Goal: Complete application form: Complete application form

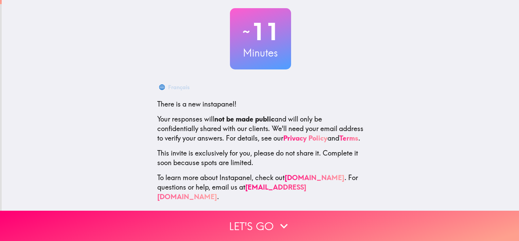
scroll to position [42, 0]
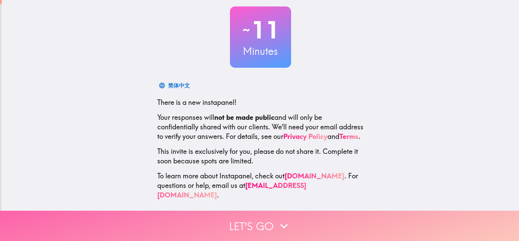
click at [312, 212] on button "Let's go" at bounding box center [259, 225] width 519 height 30
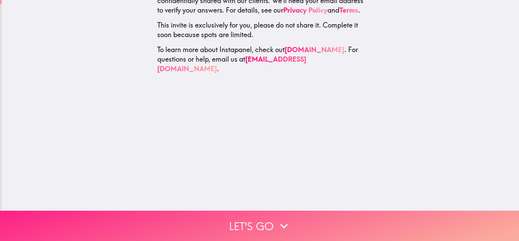
scroll to position [0, 0]
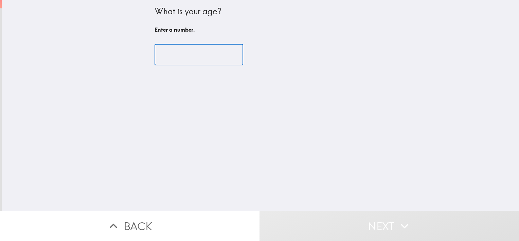
click at [214, 58] on input "number" at bounding box center [199, 54] width 89 height 21
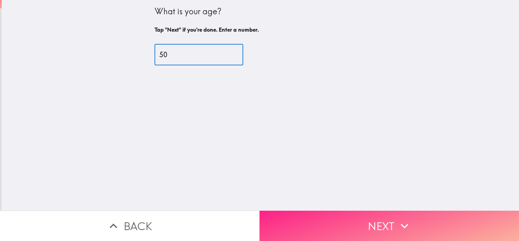
type input "50"
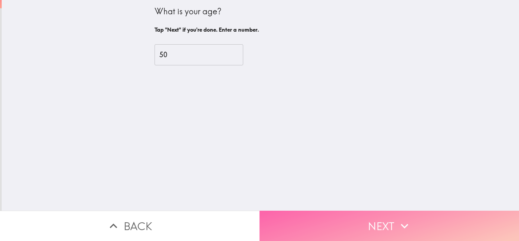
click at [381, 218] on button "Next" at bounding box center [390, 225] width 260 height 30
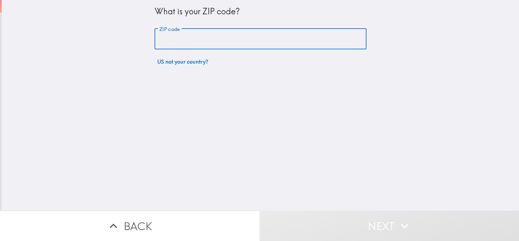
click at [284, 46] on input "ZIP code" at bounding box center [261, 39] width 212 height 21
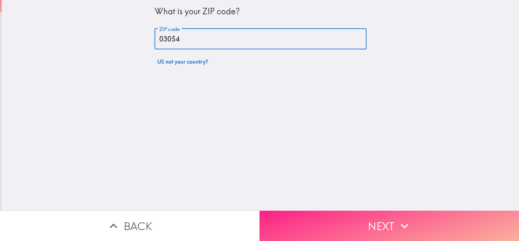
type input "03054"
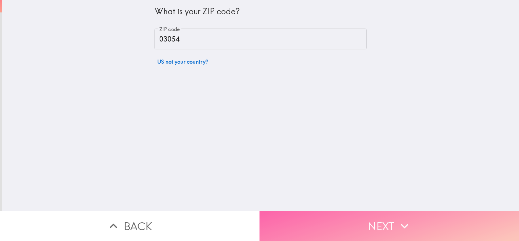
click at [436, 219] on button "Next" at bounding box center [390, 225] width 260 height 30
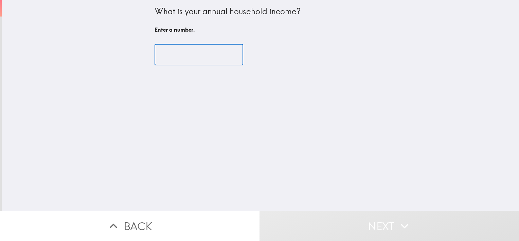
click at [176, 49] on input "number" at bounding box center [199, 54] width 89 height 21
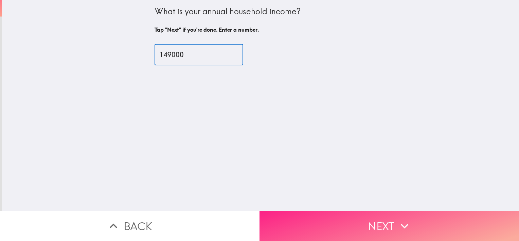
type input "149000"
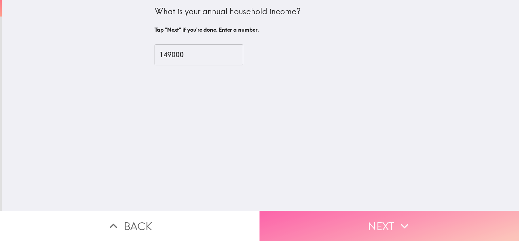
click at [336, 213] on button "Next" at bounding box center [390, 225] width 260 height 30
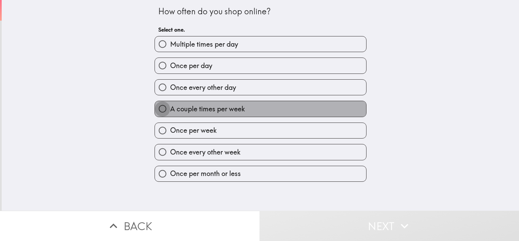
click at [155, 109] on input "A couple times per week" at bounding box center [162, 108] width 15 height 15
radio input "true"
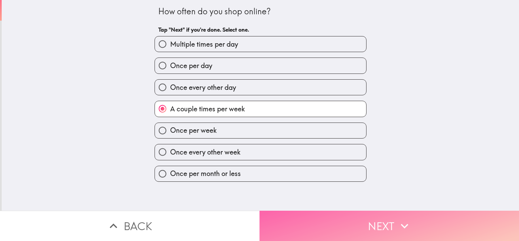
click at [304, 214] on button "Next" at bounding box center [390, 225] width 260 height 30
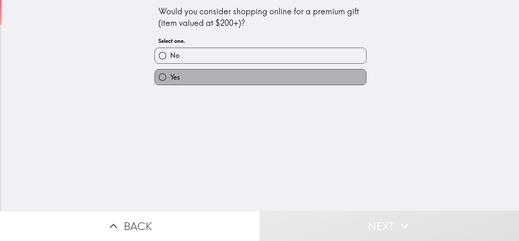
click at [241, 76] on label "Yes" at bounding box center [260, 76] width 211 height 15
click at [170, 76] on input "Yes" at bounding box center [162, 76] width 15 height 15
radio input "true"
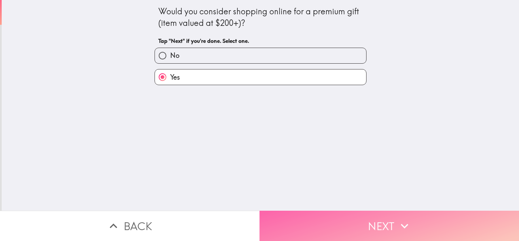
click at [319, 223] on button "Next" at bounding box center [390, 225] width 260 height 30
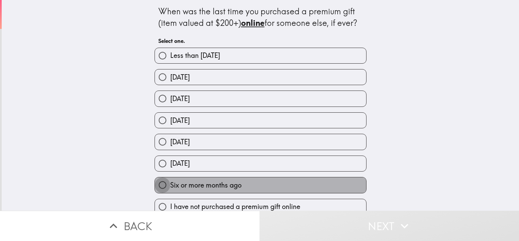
click at [157, 182] on input "Six or more months ago" at bounding box center [162, 184] width 15 height 15
radio input "true"
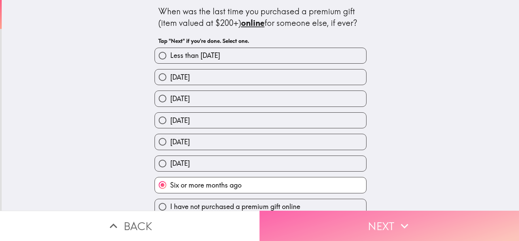
click at [385, 219] on button "Next" at bounding box center [390, 225] width 260 height 30
